Goal: Information Seeking & Learning: Find specific page/section

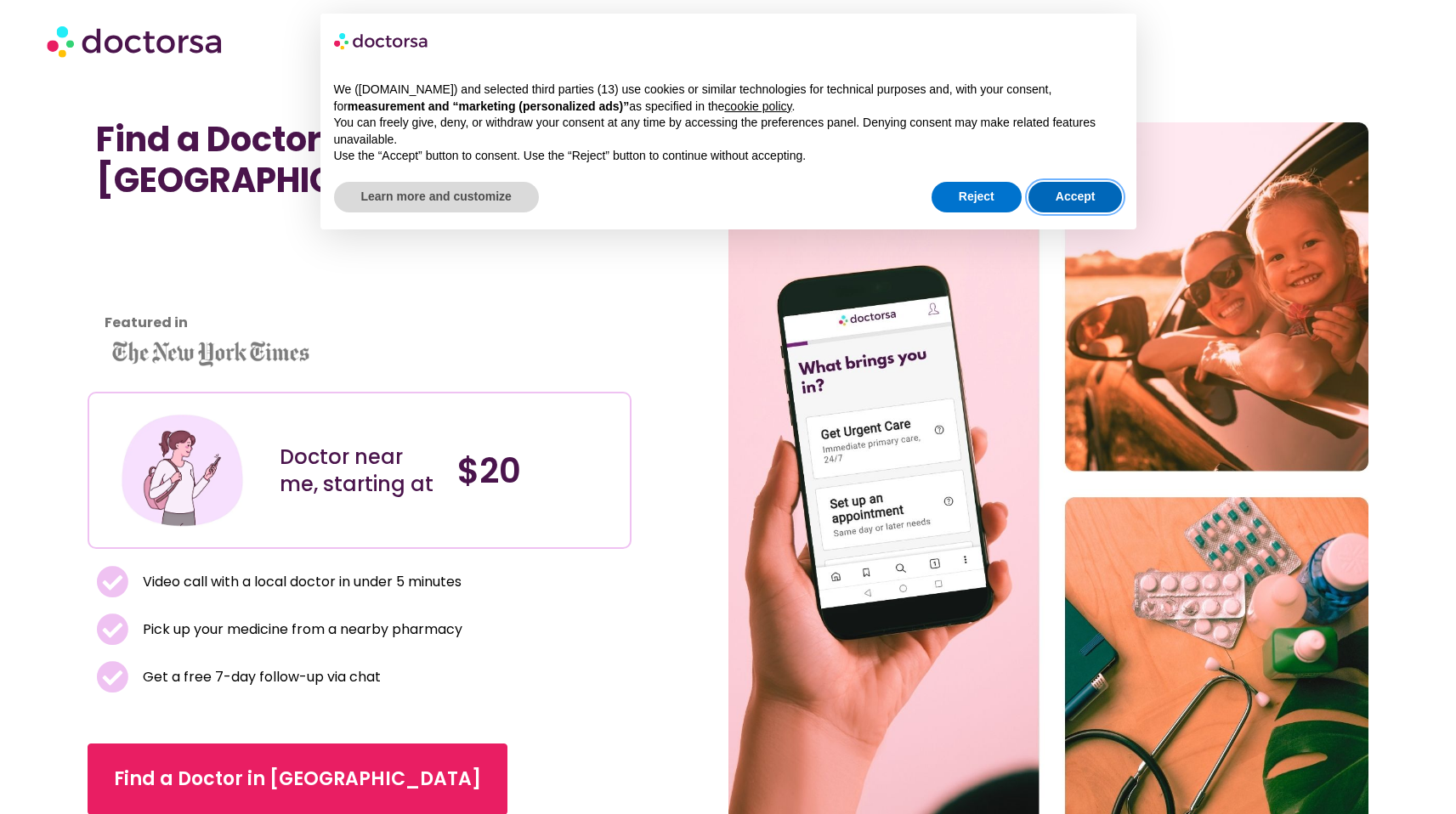
click at [1088, 199] on button "Accept" at bounding box center [1075, 197] width 94 height 31
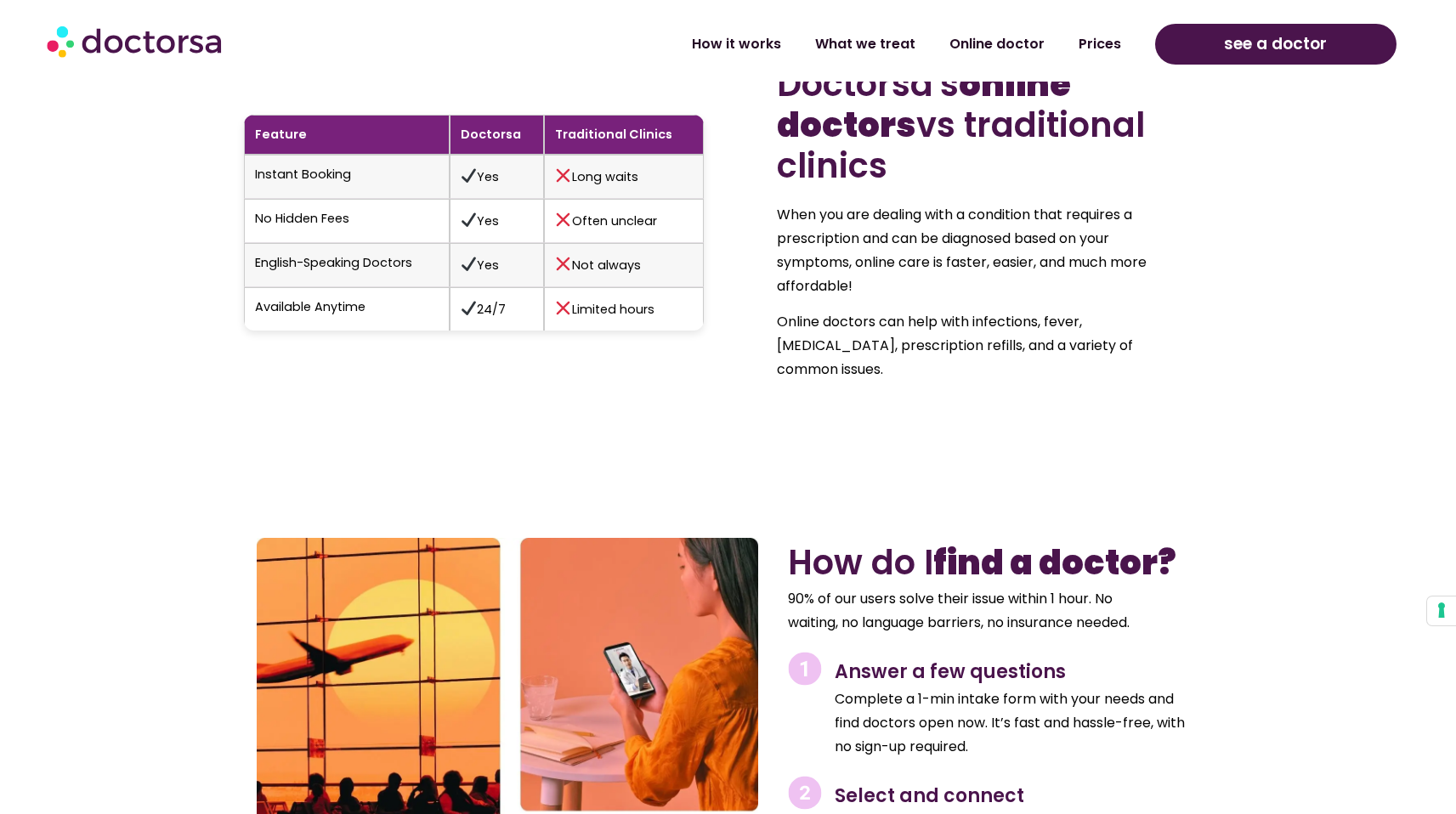
scroll to position [2531, 0]
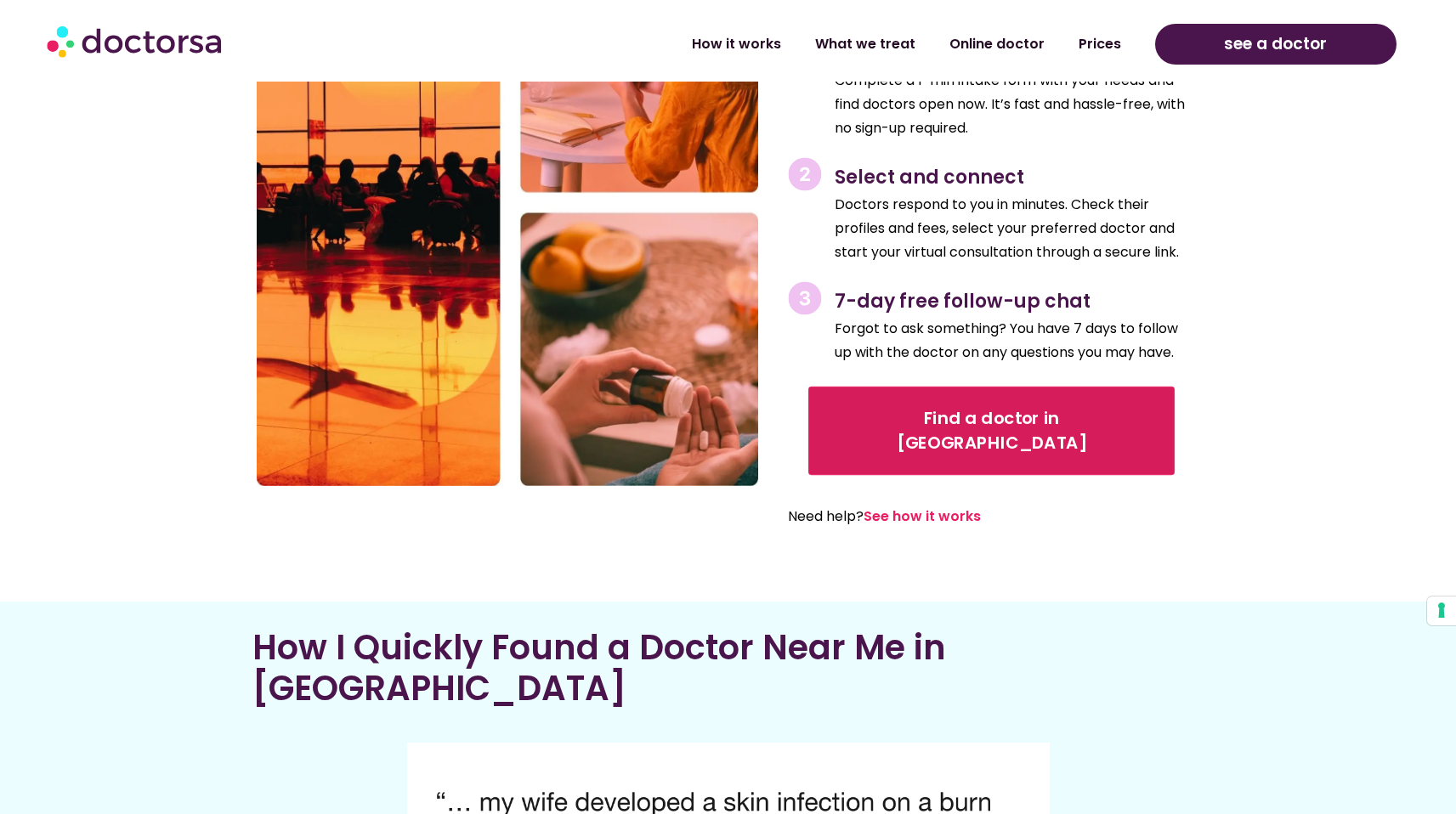
click at [863, 387] on link "Find a doctor in [GEOGRAPHIC_DATA]" at bounding box center [991, 431] width 368 height 89
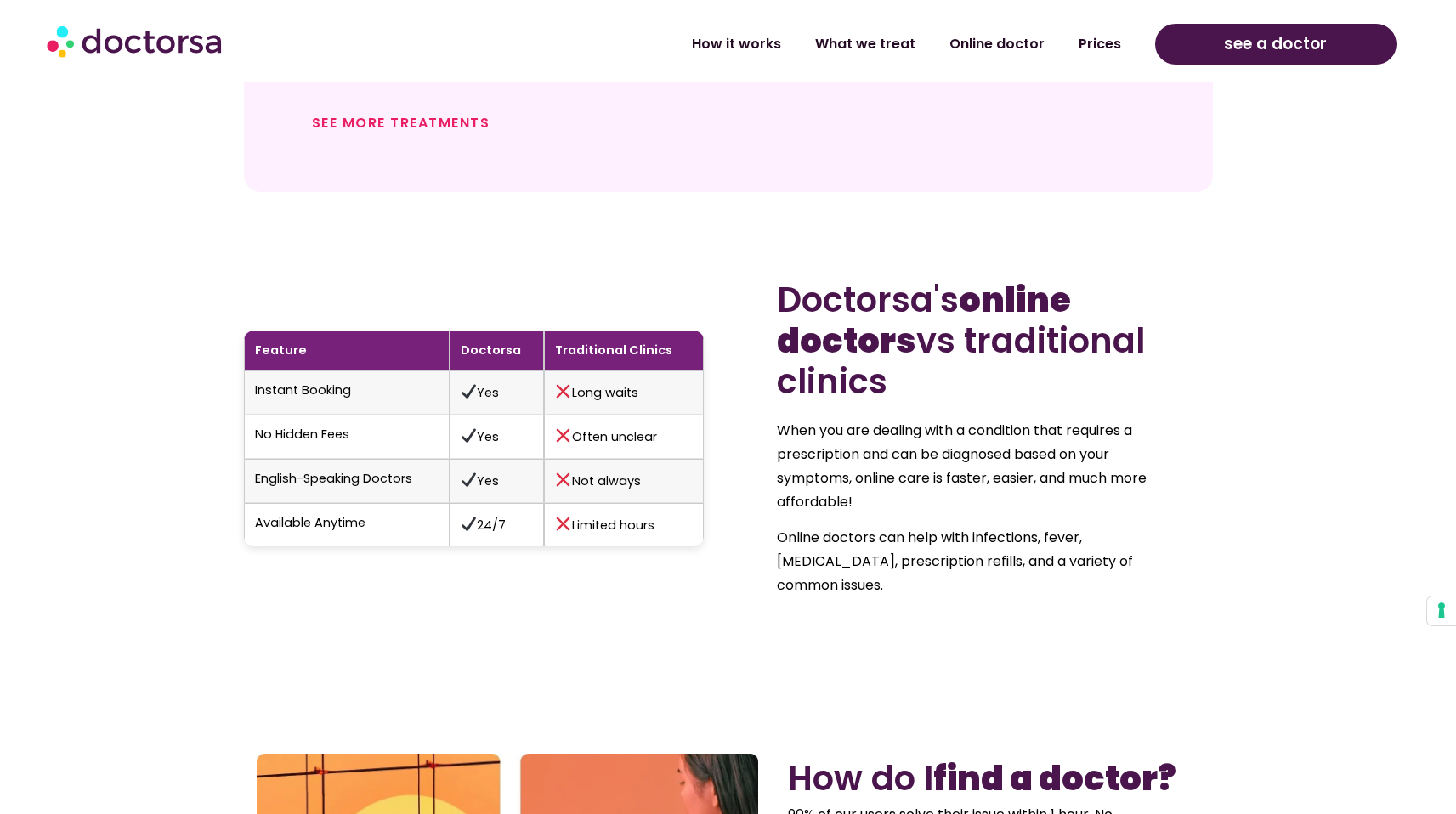
scroll to position [0, 0]
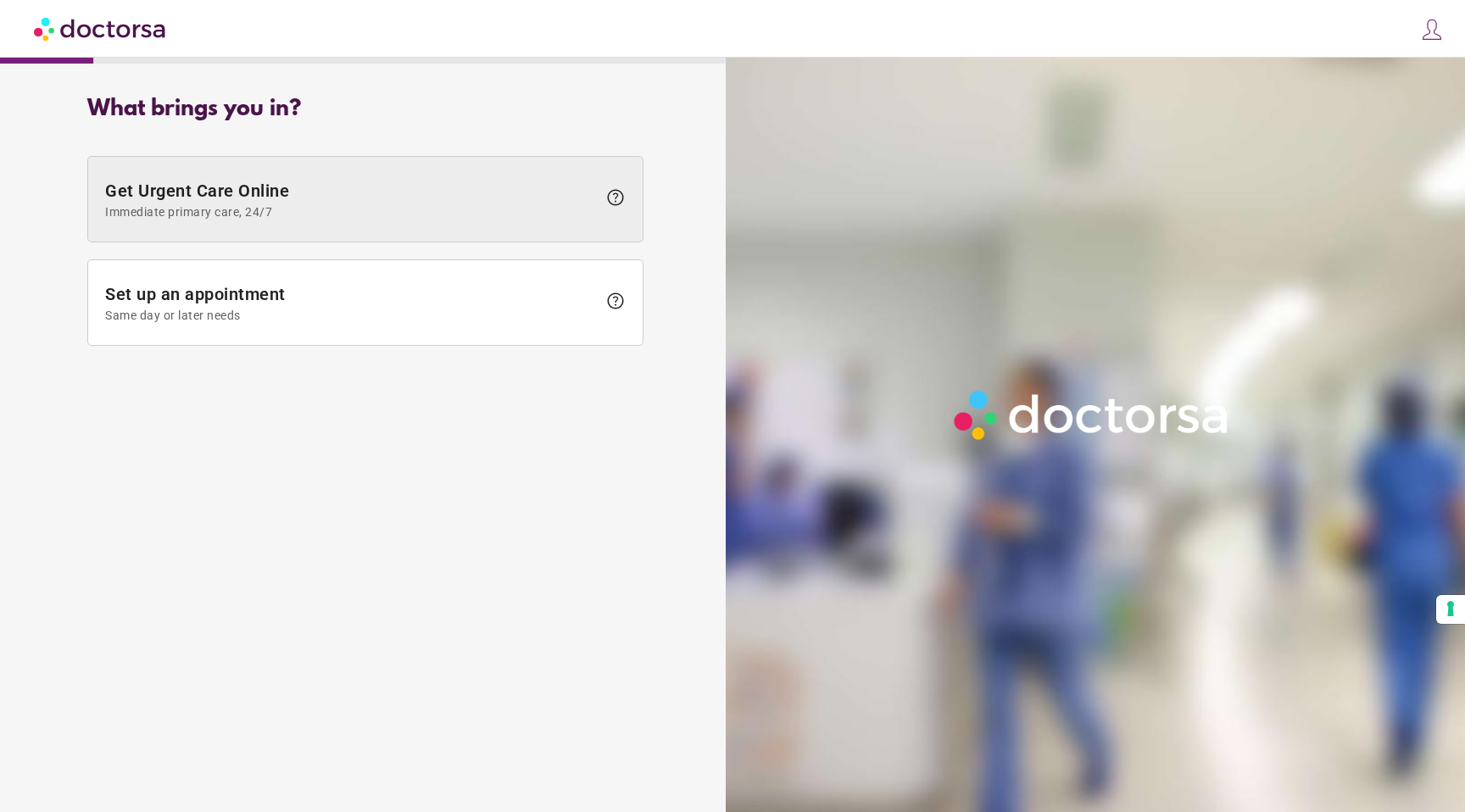
click at [414, 195] on span "Get Urgent Care Online Immediate primary care, 24/7" at bounding box center [351, 200] width 492 height 39
